Goal: Transaction & Acquisition: Purchase product/service

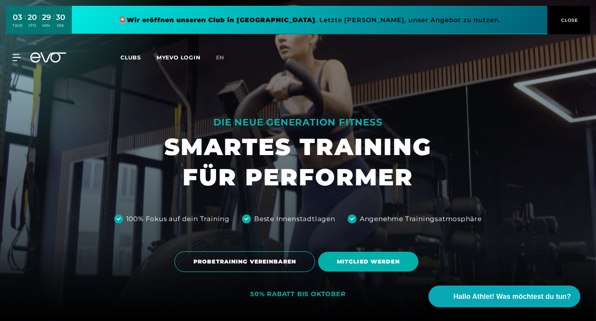
click at [291, 16] on link at bounding box center [309, 20] width 475 height 28
click at [360, 27] on link at bounding box center [309, 20] width 475 height 28
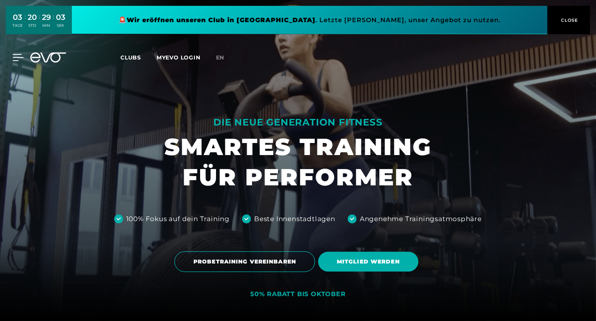
click at [14, 58] on icon at bounding box center [17, 57] width 11 height 7
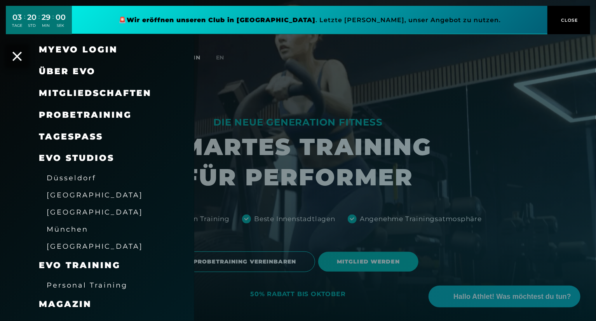
click at [68, 138] on link "TAGESPASS" at bounding box center [71, 136] width 64 height 10
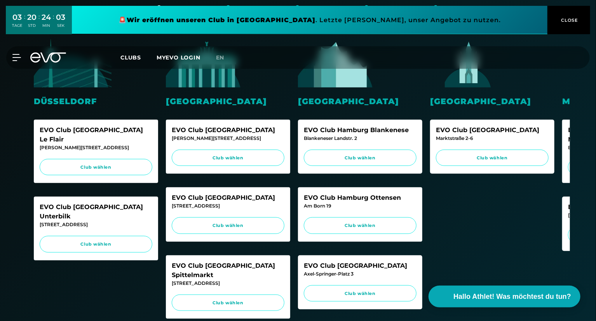
scroll to position [193, 0]
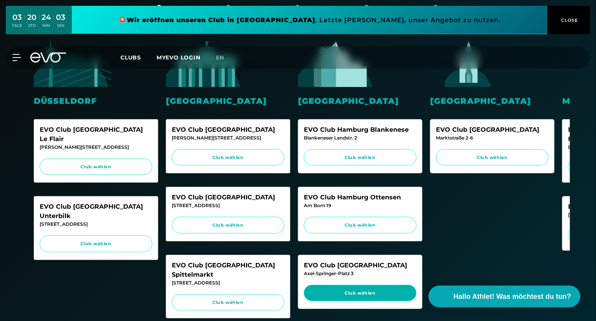
click at [338, 301] on span "Club wählen" at bounding box center [360, 293] width 113 height 17
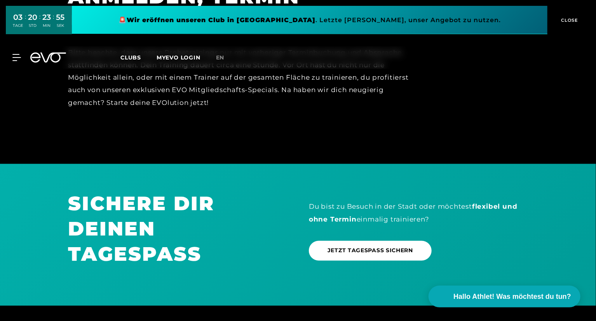
scroll to position [560, 0]
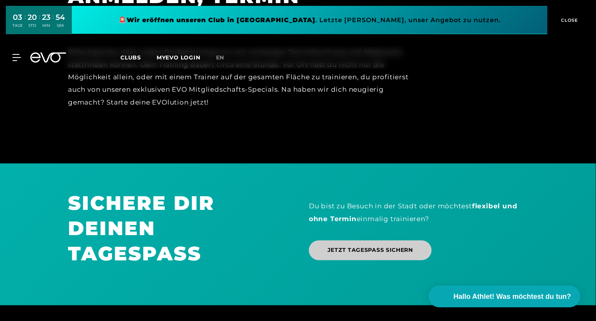
click at [393, 246] on span "JETZT TAGESPASS SICHERN" at bounding box center [369, 250] width 85 height 8
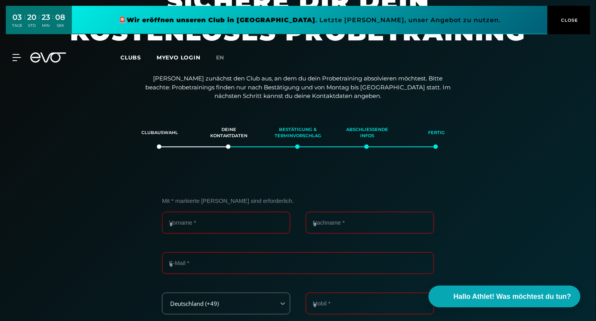
scroll to position [0, 0]
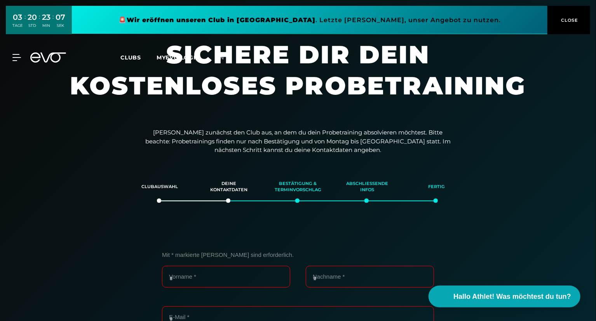
click at [575, 13] on button "CLOSE" at bounding box center [568, 20] width 43 height 28
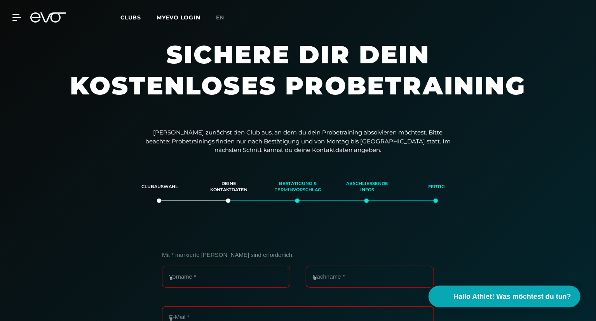
click at [216, 17] on link "en" at bounding box center [225, 17] width 18 height 9
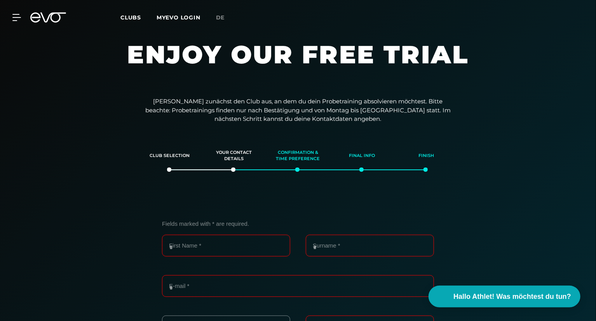
click at [122, 14] on span "Clubs" at bounding box center [130, 17] width 21 height 7
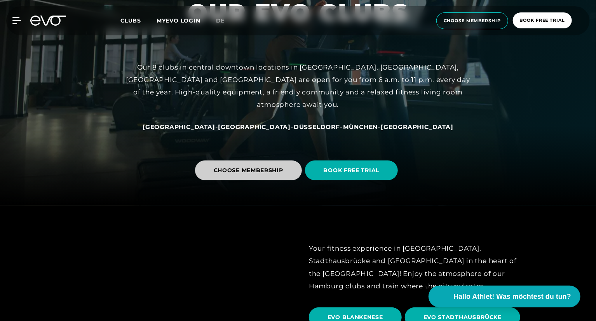
scroll to position [116, 0]
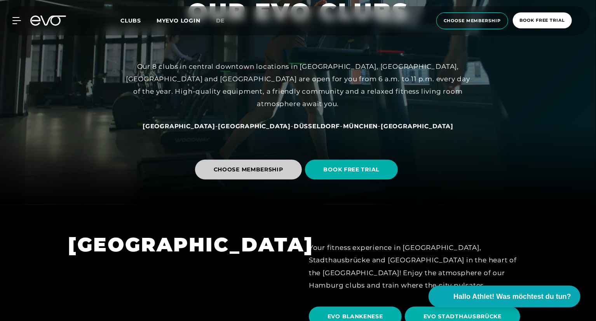
click at [258, 169] on span "CHOOSE MEMBERSHIP" at bounding box center [249, 169] width 70 height 8
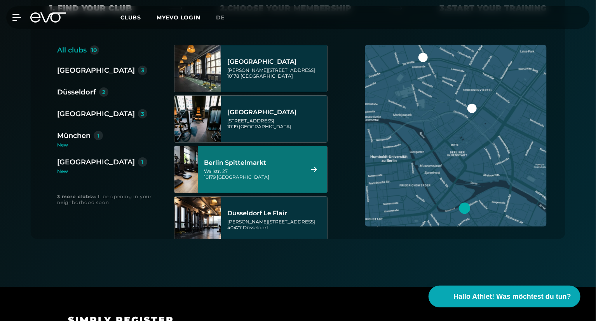
scroll to position [194, 0]
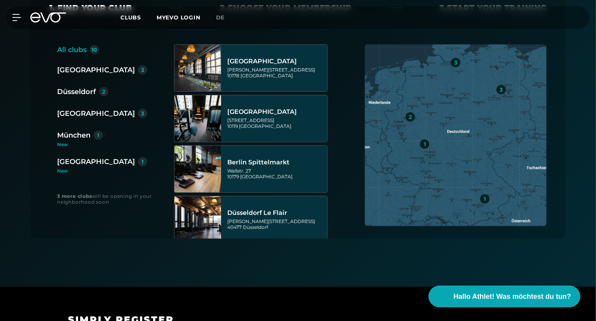
click at [83, 112] on div "[GEOGRAPHIC_DATA]" at bounding box center [96, 113] width 78 height 11
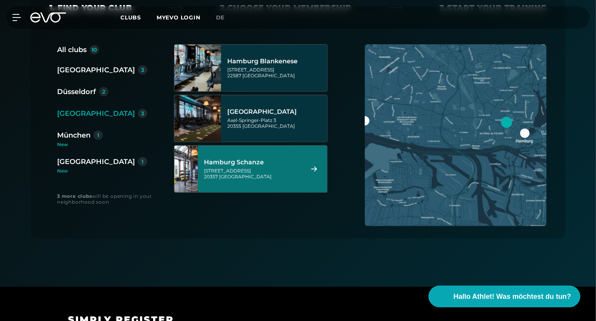
drag, startPoint x: 251, startPoint y: 164, endPoint x: 235, endPoint y: 155, distance: 18.4
click at [235, 155] on div "Hamburg Schanze Kampstraße 15 20357 Hamburg" at bounding box center [252, 169] width 97 height 34
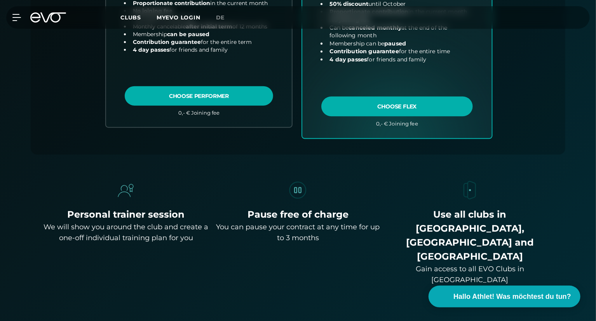
scroll to position [404, 0]
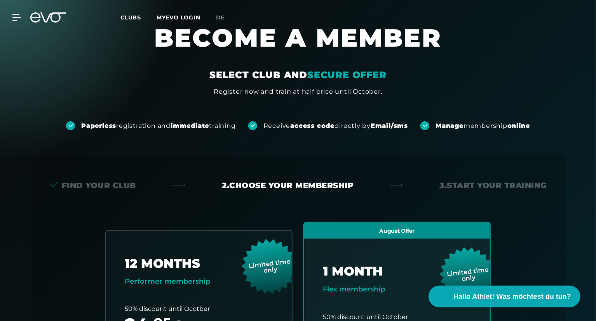
scroll to position [16, 0]
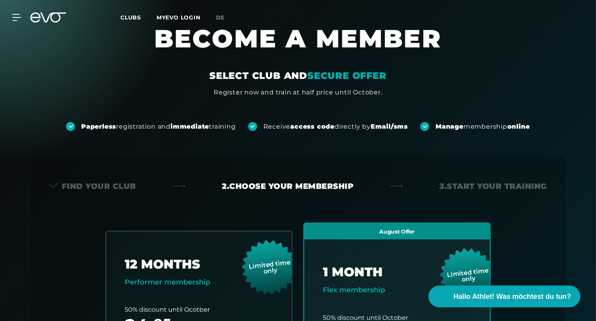
click at [129, 16] on span "Clubs" at bounding box center [130, 17] width 21 height 7
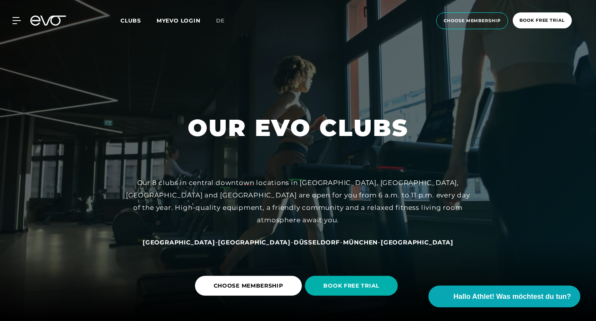
click at [215, 241] on span "[GEOGRAPHIC_DATA]" at bounding box center [179, 241] width 73 height 7
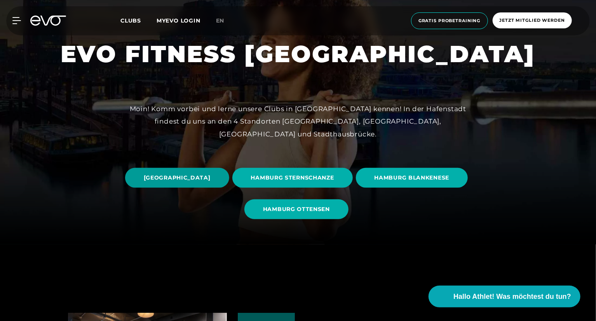
click at [211, 174] on span "HAMBURG STADTHAUSBRÜCKE" at bounding box center [177, 178] width 67 height 8
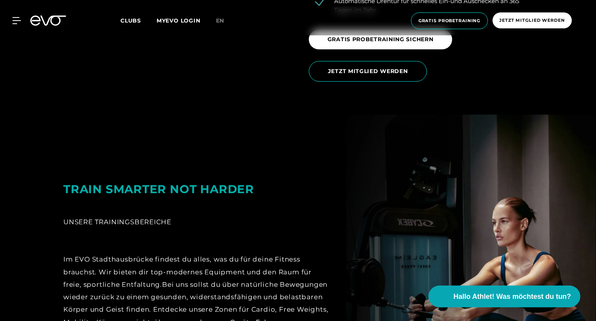
scroll to position [1437, 0]
